Goal: Information Seeking & Learning: Learn about a topic

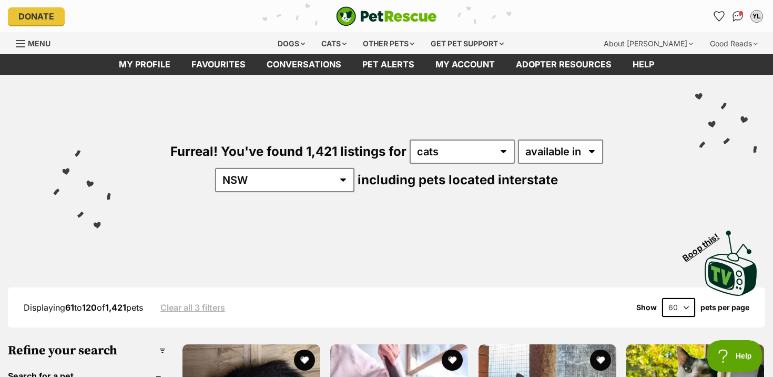
click at [27, 48] on link "Menu" at bounding box center [37, 42] width 42 height 19
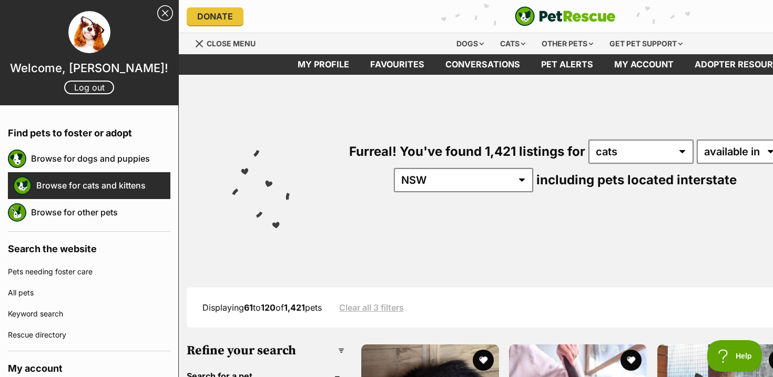
click at [84, 185] on link "Browse for cats and kittens" at bounding box center [103, 185] width 134 height 22
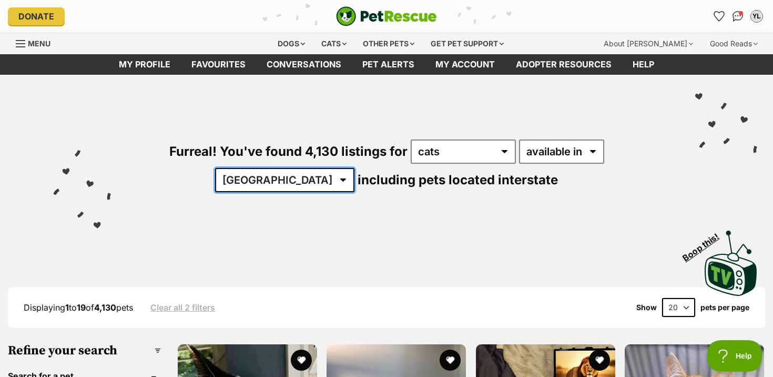
click at [355, 168] on select "Australia ACT NSW NT QLD SA TAS VIC WA" at bounding box center [284, 180] width 139 height 24
select select "NSW"
click at [355, 168] on select "Australia ACT NSW NT QLD SA TAS VIC WA" at bounding box center [284, 180] width 139 height 24
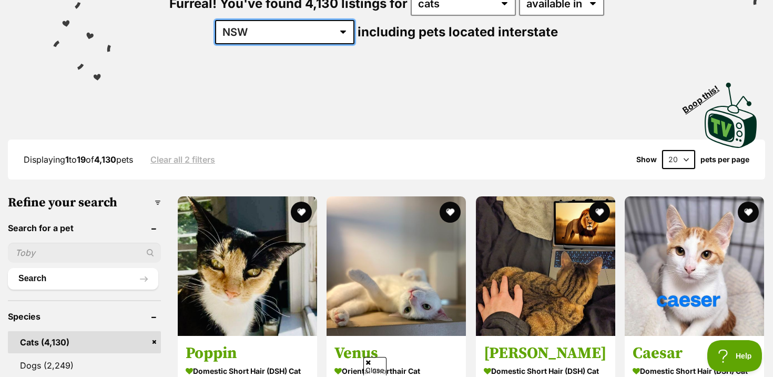
scroll to position [335, 0]
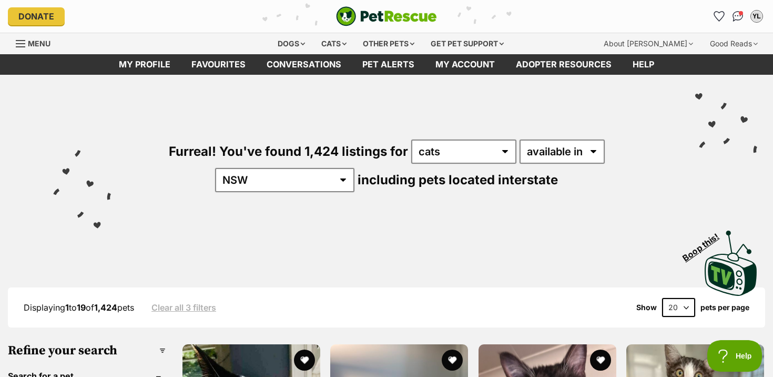
click at [681, 298] on select "20 40 60" at bounding box center [678, 307] width 33 height 19
select select "60"
click at [662, 298] on select "20 40 60" at bounding box center [678, 307] width 33 height 19
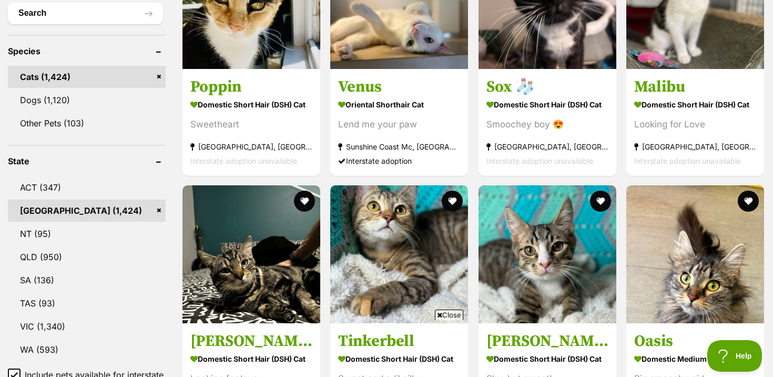
scroll to position [621, 0]
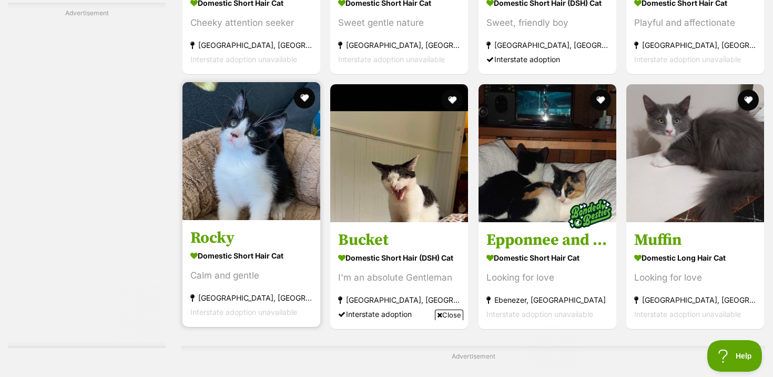
click at [240, 259] on strong "Domestic Short Hair Cat" at bounding box center [251, 255] width 122 height 15
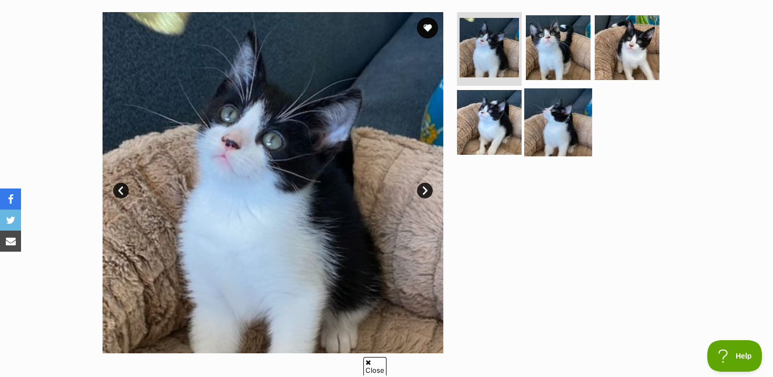
scroll to position [193, 0]
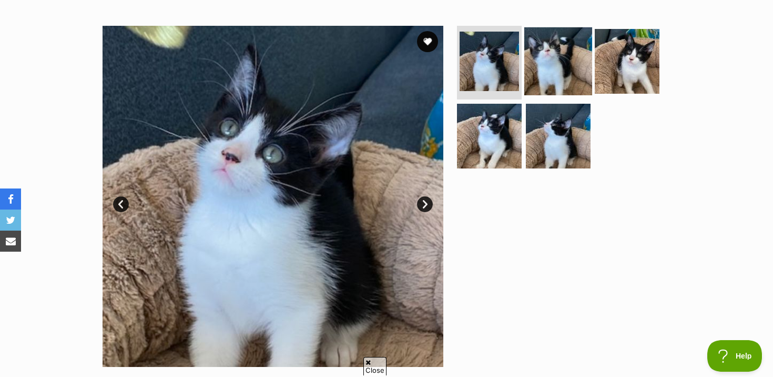
click at [570, 70] on img at bounding box center [558, 61] width 68 height 68
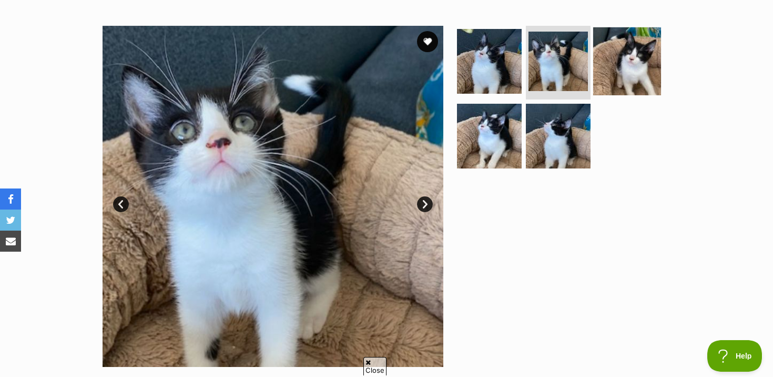
click at [622, 67] on img at bounding box center [627, 61] width 68 height 68
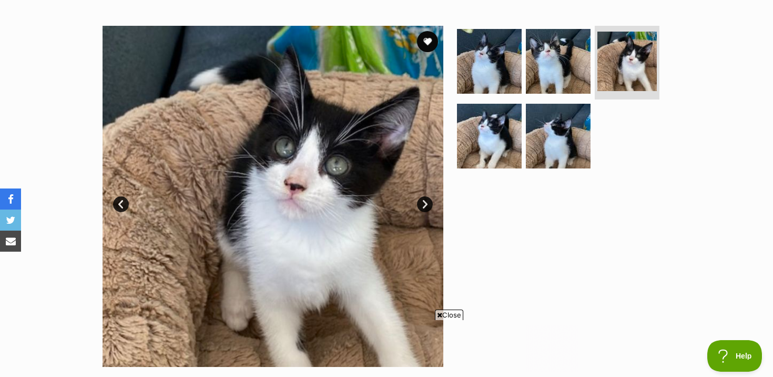
scroll to position [0, 0]
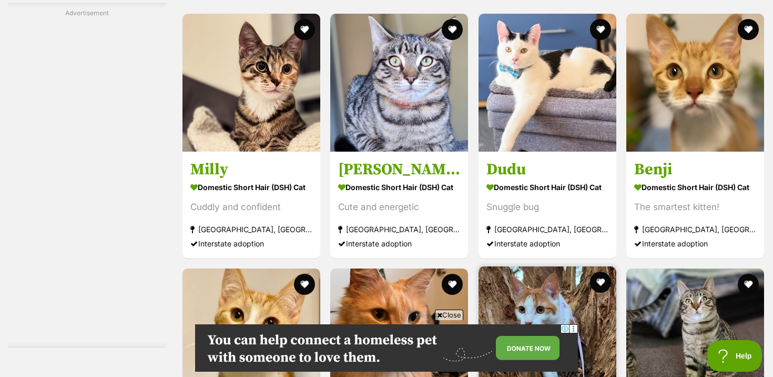
click at [537, 266] on img at bounding box center [548, 335] width 138 height 138
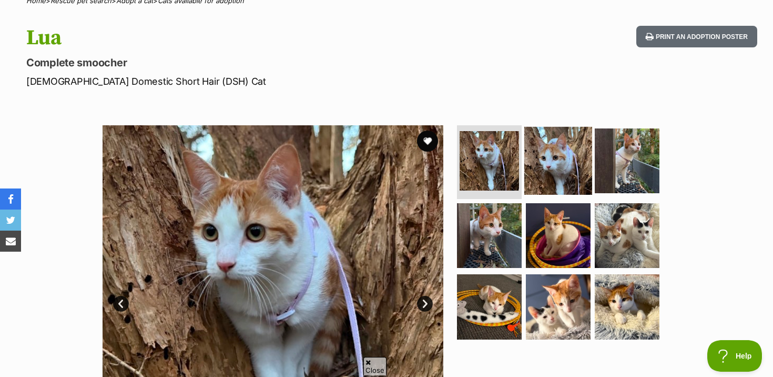
click at [545, 159] on img at bounding box center [558, 161] width 68 height 68
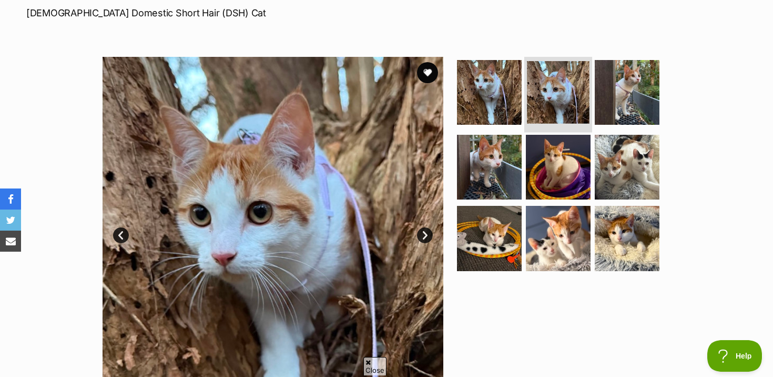
scroll to position [175, 0]
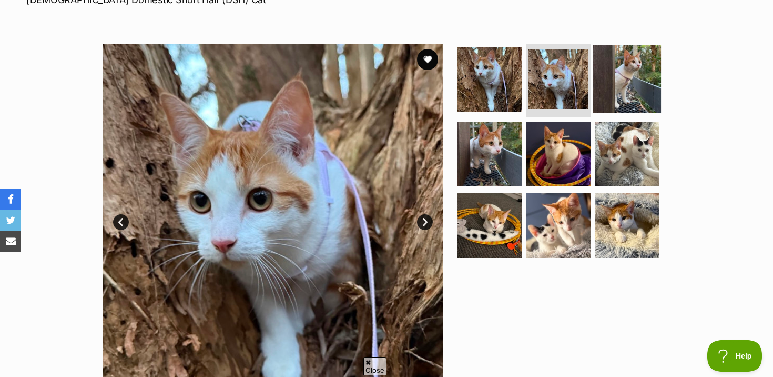
click at [618, 102] on img at bounding box center [627, 79] width 68 height 68
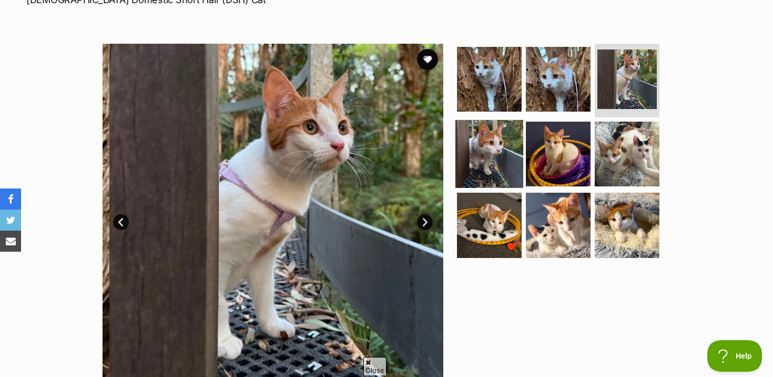
click at [512, 157] on img at bounding box center [490, 153] width 68 height 68
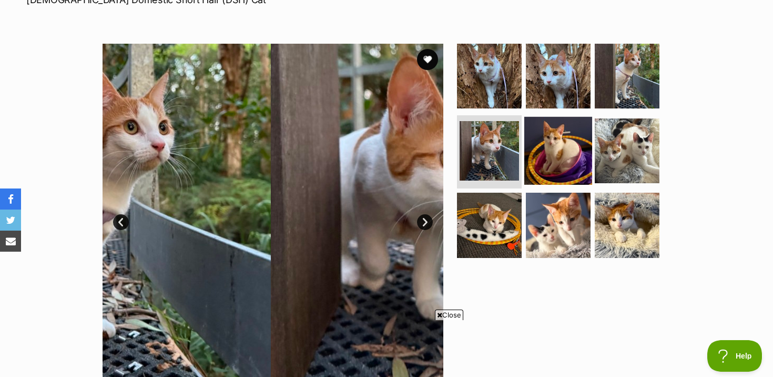
scroll to position [0, 0]
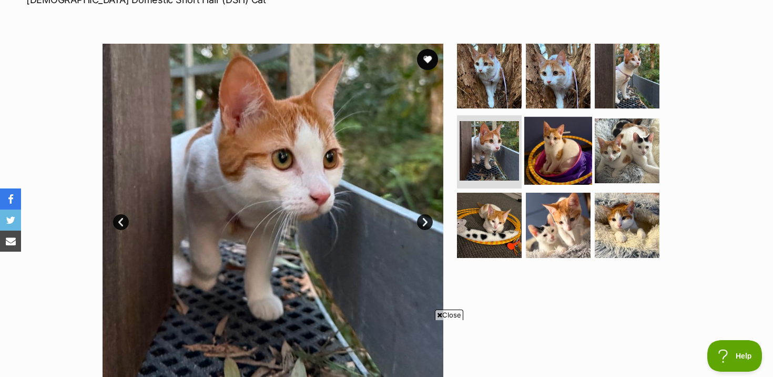
click at [580, 157] on img at bounding box center [558, 150] width 68 height 68
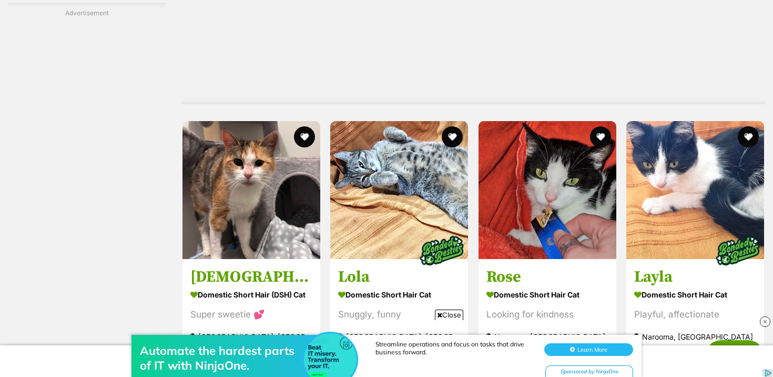
scroll to position [5481, 0]
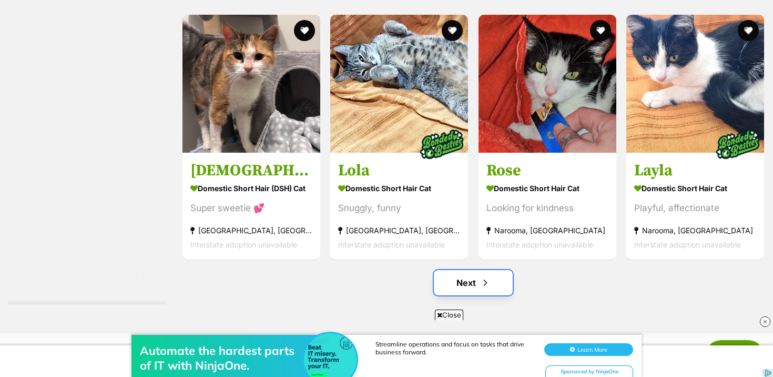
click at [488, 276] on span "Next page" at bounding box center [485, 282] width 11 height 13
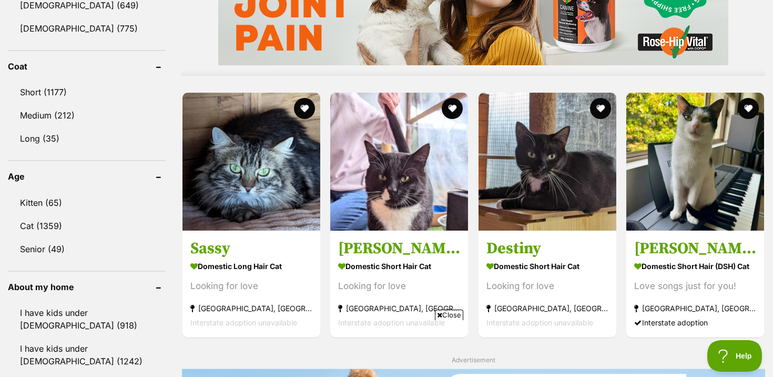
scroll to position [963, 0]
